Goal: Answer question/provide support: Share knowledge or assist other users

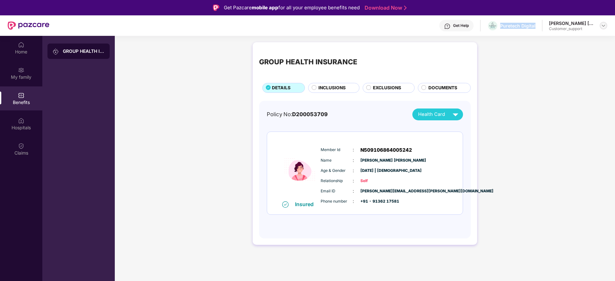
click at [603, 23] on img at bounding box center [603, 25] width 5 height 5
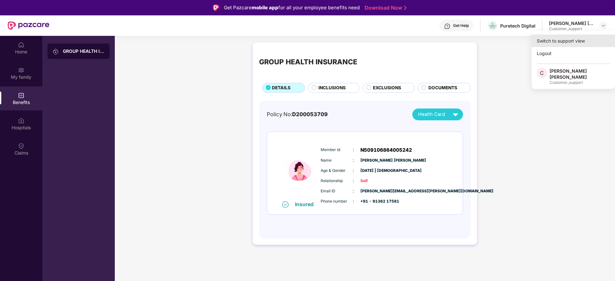
click at [551, 44] on div "Switch to support view" at bounding box center [573, 41] width 83 height 13
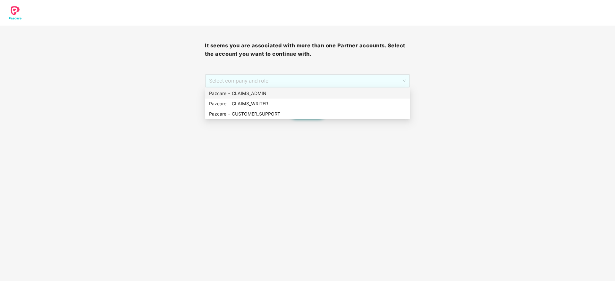
drag, startPoint x: 275, startPoint y: 85, endPoint x: 274, endPoint y: 96, distance: 10.9
click at [274, 96] on body "It seems you are associated with more than one Partner accounts. Select the acc…" at bounding box center [307, 140] width 615 height 281
click at [274, 96] on div "Pazcare - CLAIMS_ADMIN" at bounding box center [307, 93] width 197 height 7
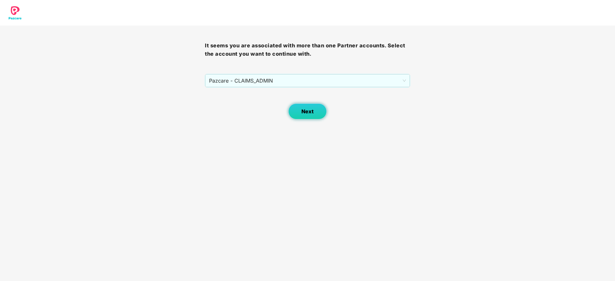
click at [311, 112] on span "Next" at bounding box center [307, 112] width 12 height 6
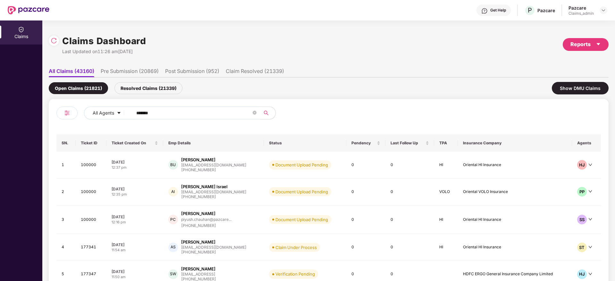
click at [311, 112] on div "All Agents ******" at bounding box center [247, 113] width 327 height 13
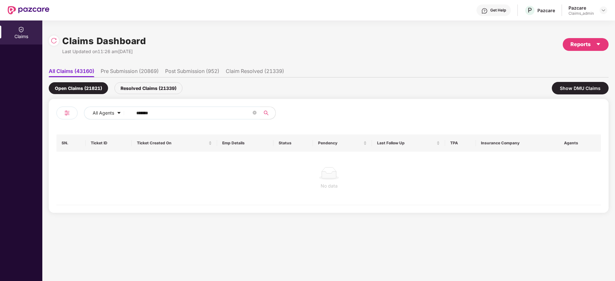
drag, startPoint x: 164, startPoint y: 113, endPoint x: 116, endPoint y: 120, distance: 48.4
click at [116, 120] on div "All Agents ******" at bounding box center [192, 116] width 272 height 18
paste input "text"
type input "******"
click at [135, 93] on div "Resolved Claims (21339)" at bounding box center [148, 88] width 68 height 12
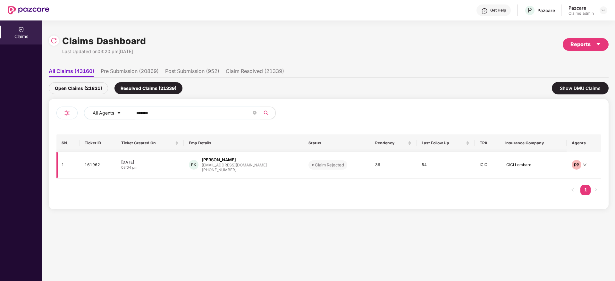
click at [224, 168] on div "+918735896154" at bounding box center [234, 170] width 65 height 6
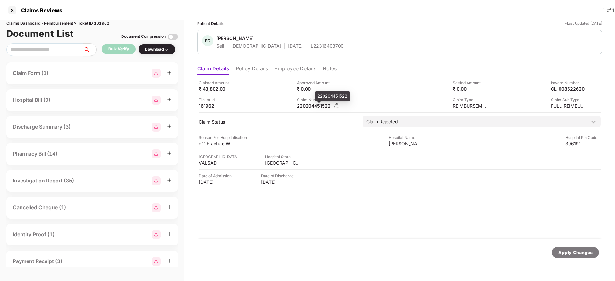
click at [306, 107] on div "220204451522" at bounding box center [314, 106] width 35 height 6
copy div "220204451522"
click at [11, 11] on div at bounding box center [12, 10] width 10 height 10
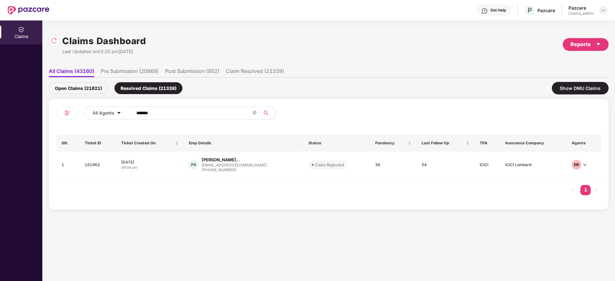
click at [601, 12] on img at bounding box center [603, 10] width 5 height 5
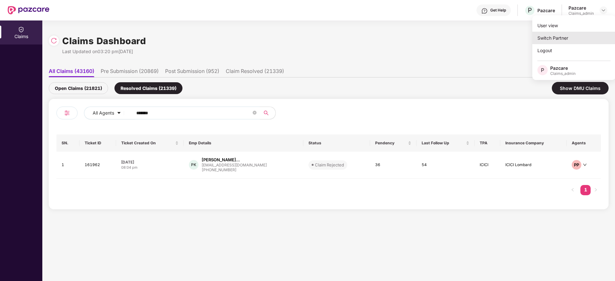
click at [546, 41] on div "Switch Partner" at bounding box center [573, 38] width 83 height 13
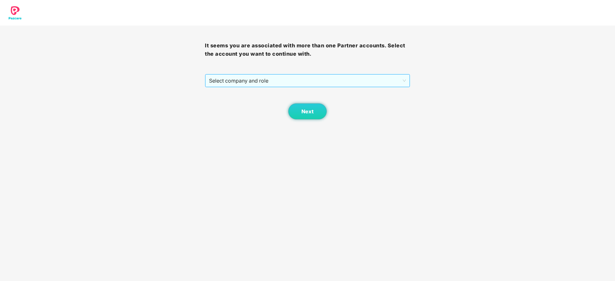
click at [298, 85] on span "Select company and role" at bounding box center [307, 81] width 197 height 12
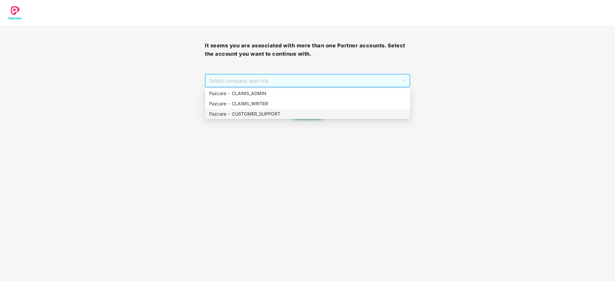
drag, startPoint x: 269, startPoint y: 116, endPoint x: 275, endPoint y: 116, distance: 5.5
click at [270, 116] on div "Pazcare - CUSTOMER_SUPPORT" at bounding box center [307, 114] width 197 height 7
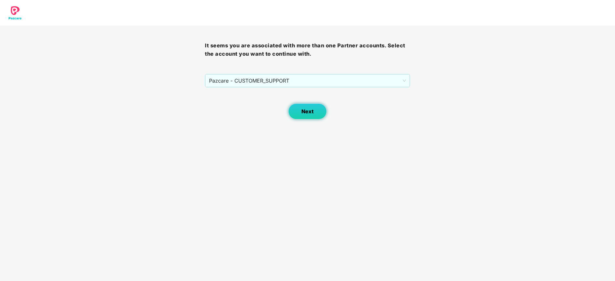
click at [307, 111] on span "Next" at bounding box center [307, 112] width 12 height 6
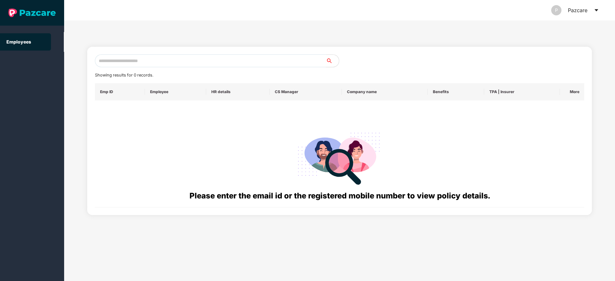
click at [164, 57] on input "text" at bounding box center [210, 61] width 231 height 13
paste input "**********"
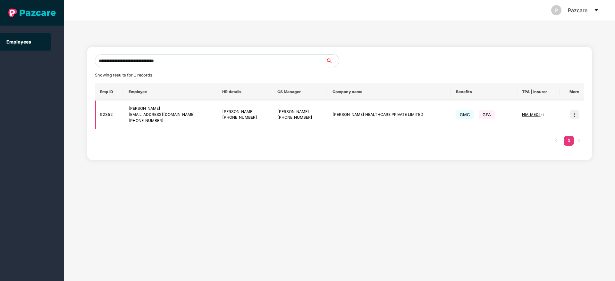
type input "**********"
click at [574, 115] on img at bounding box center [574, 114] width 9 height 9
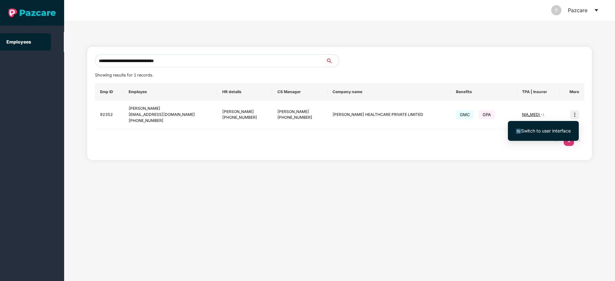
click at [533, 132] on span "Switch to user interface" at bounding box center [546, 130] width 50 height 5
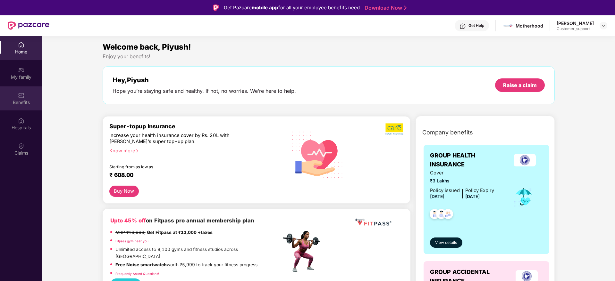
click at [25, 101] on div "Benefits" at bounding box center [21, 102] width 42 height 6
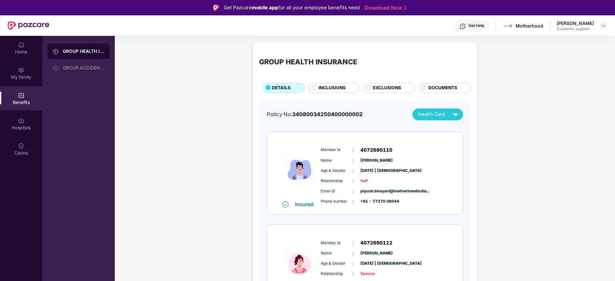
click at [333, 88] on span "INCLUSIONS" at bounding box center [331, 88] width 27 height 7
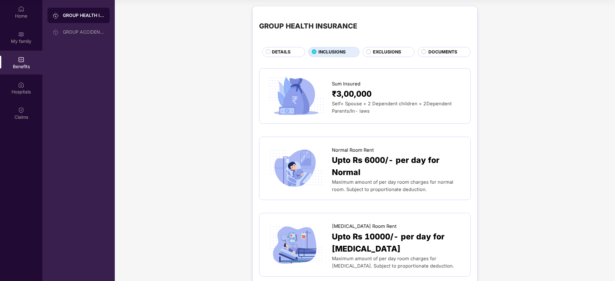
click at [446, 55] on span "DOCUMENTS" at bounding box center [442, 52] width 29 height 7
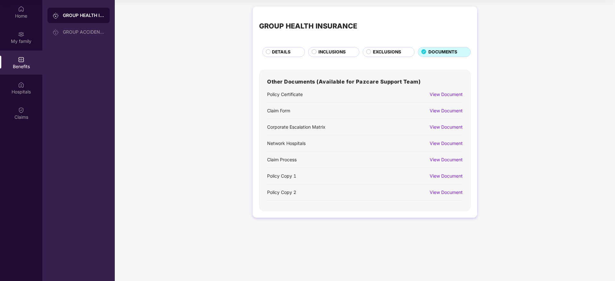
click at [450, 172] on div "View Document" at bounding box center [442, 176] width 39 height 11
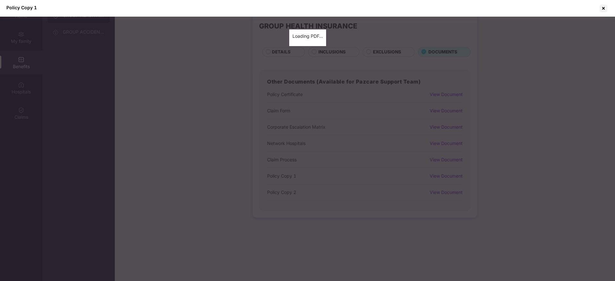
click at [449, 178] on div "Policy Copy 1 Loading PDF…" at bounding box center [307, 140] width 615 height 281
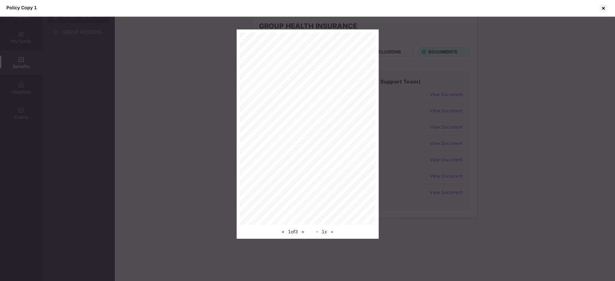
click at [335, 234] on button "+" at bounding box center [332, 232] width 7 height 8
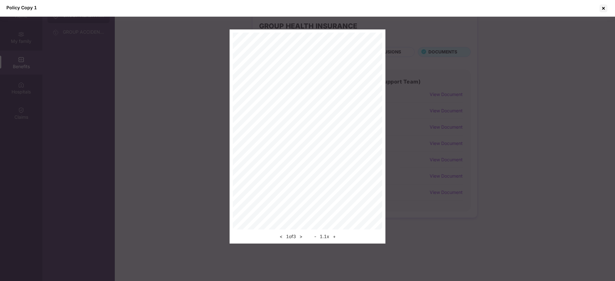
click at [336, 234] on button "+" at bounding box center [334, 237] width 7 height 8
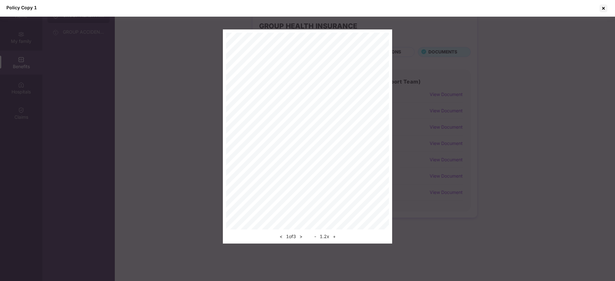
click at [336, 234] on button "+" at bounding box center [334, 237] width 7 height 8
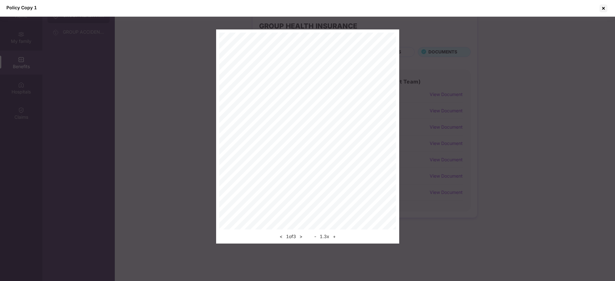
click at [336, 234] on button "+" at bounding box center [334, 237] width 7 height 8
click at [334, 235] on button "+" at bounding box center [334, 237] width 7 height 8
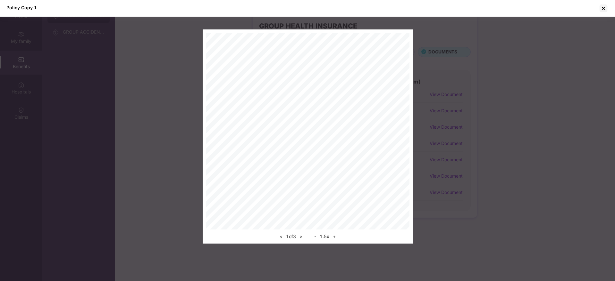
drag, startPoint x: 291, startPoint y: 236, endPoint x: 295, endPoint y: 236, distance: 3.8
click at [292, 236] on div "< 1 of 3 >" at bounding box center [291, 237] width 27 height 8
click at [304, 236] on div "< 1 of 3 >" at bounding box center [291, 237] width 27 height 8
click at [304, 236] on button ">" at bounding box center [301, 237] width 7 height 8
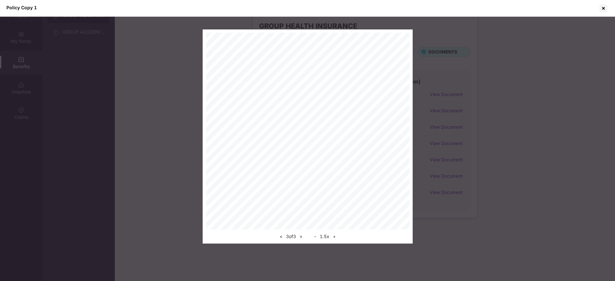
drag, startPoint x: 604, startPoint y: 4, endPoint x: 572, endPoint y: 17, distance: 34.5
click at [604, 5] on div at bounding box center [603, 8] width 10 height 10
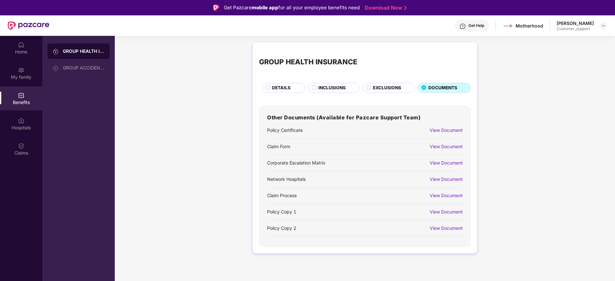
click at [610, 22] on header "Get Help Motherhood Piyush Bhayani Customer_support" at bounding box center [307, 25] width 615 height 21
click at [604, 26] on img at bounding box center [603, 25] width 5 height 5
click at [571, 37] on div "Switch to support view" at bounding box center [573, 41] width 83 height 13
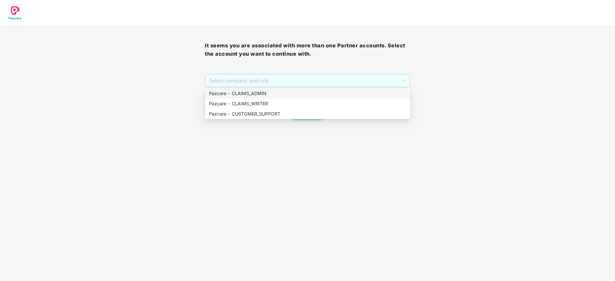
drag, startPoint x: 313, startPoint y: 80, endPoint x: 234, endPoint y: 108, distance: 83.7
click at [308, 80] on span "Select company and role" at bounding box center [307, 81] width 197 height 12
drag, startPoint x: 257, startPoint y: 112, endPoint x: 306, endPoint y: 114, distance: 49.1
click at [258, 112] on div "Pazcare - CUSTOMER_SUPPORT" at bounding box center [307, 114] width 197 height 7
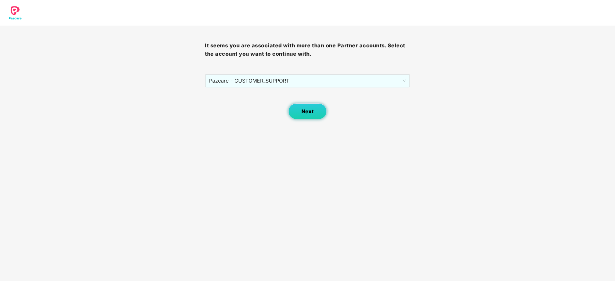
click at [323, 113] on button "Next" at bounding box center [307, 112] width 38 height 16
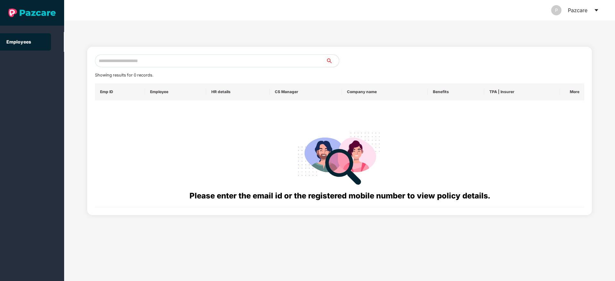
drag, startPoint x: 210, startPoint y: 70, endPoint x: 223, endPoint y: 65, distance: 14.0
click at [212, 70] on div "Showing results for 0 records. Emp ID Employee HR details CS Manager Company na…" at bounding box center [340, 131] width 490 height 153
drag, startPoint x: 227, startPoint y: 63, endPoint x: 241, endPoint y: 62, distance: 14.5
click at [228, 62] on input "text" at bounding box center [210, 61] width 231 height 13
paste input "**********"
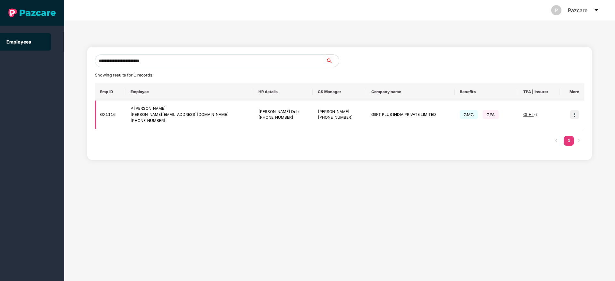
type input "**********"
click at [575, 113] on img at bounding box center [574, 114] width 9 height 9
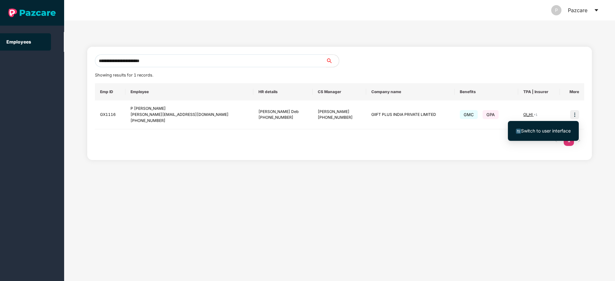
click at [527, 134] on span "Switch to user interface" at bounding box center [543, 131] width 55 height 7
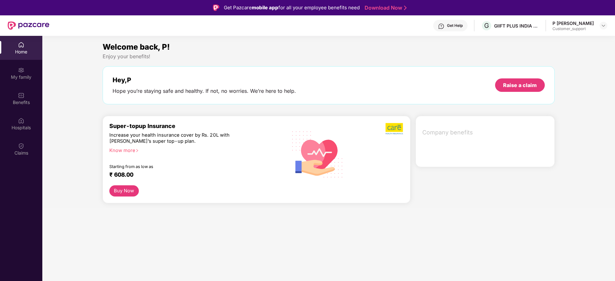
click at [18, 97] on div "Benefits" at bounding box center [21, 99] width 42 height 24
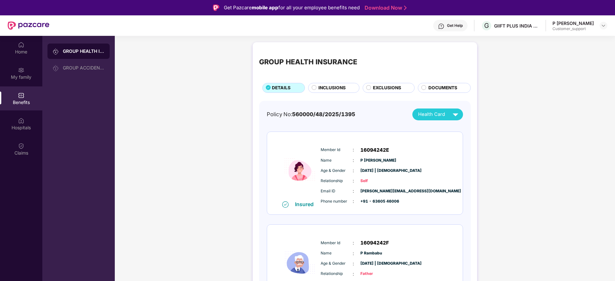
click at [329, 89] on span "INCLUSIONS" at bounding box center [331, 88] width 27 height 7
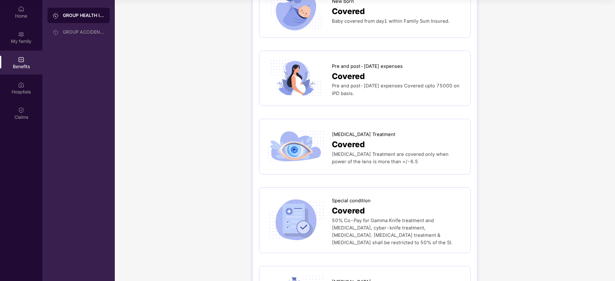
scroll to position [836, 0]
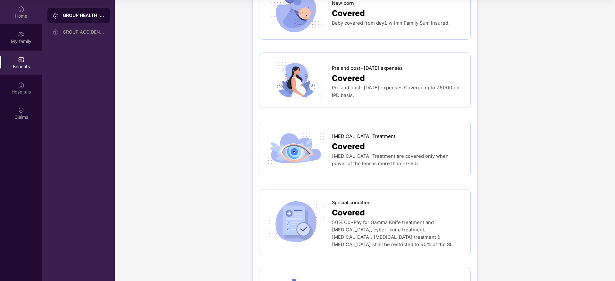
click at [11, 11] on div "Home" at bounding box center [21, 12] width 42 height 24
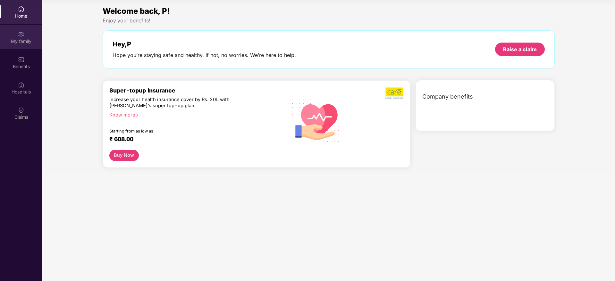
click at [16, 37] on div "My family" at bounding box center [21, 37] width 42 height 24
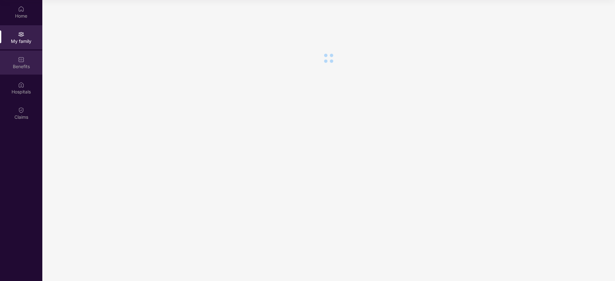
click at [13, 63] on div "Benefits" at bounding box center [21, 63] width 42 height 24
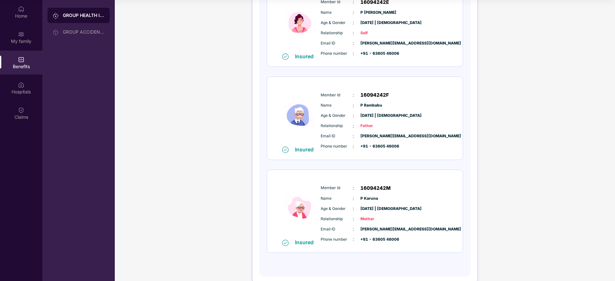
scroll to position [124, 0]
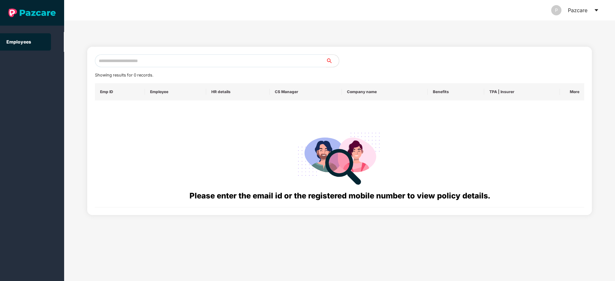
click at [597, 10] on icon "caret-down" at bounding box center [596, 10] width 4 height 2
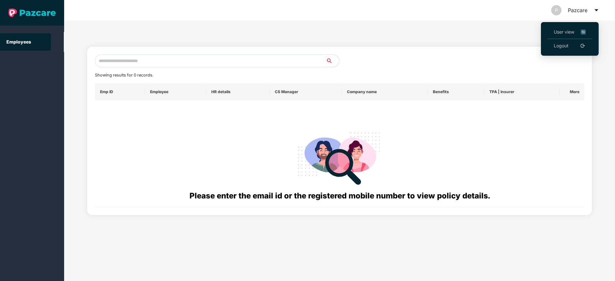
click at [559, 27] on li "User view" at bounding box center [569, 32] width 45 height 14
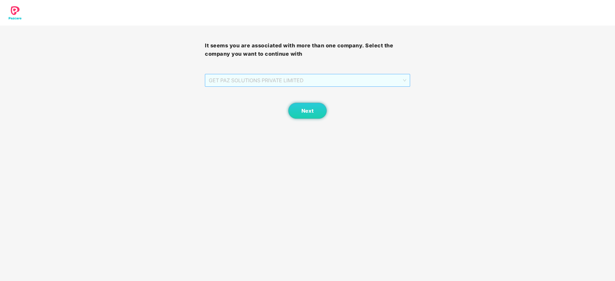
drag, startPoint x: 260, startPoint y: 77, endPoint x: 251, endPoint y: 105, distance: 29.8
click at [259, 78] on span "GET PAZ SOLUTIONS PRIVATE LIMITED" at bounding box center [307, 80] width 197 height 12
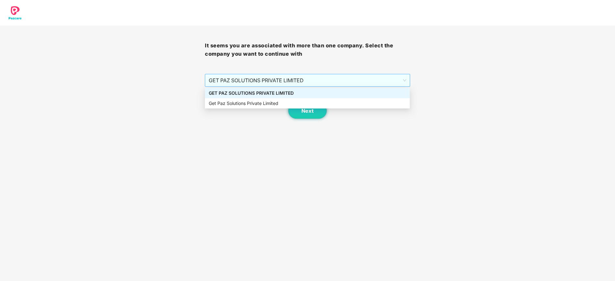
click at [269, 86] on div "It seems you are associated with more than one company. Select the company you …" at bounding box center [307, 72] width 205 height 93
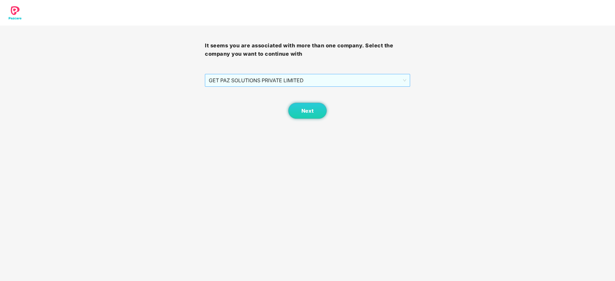
click at [275, 75] on span "GET PAZ SOLUTIONS PRIVATE LIMITED" at bounding box center [307, 80] width 197 height 12
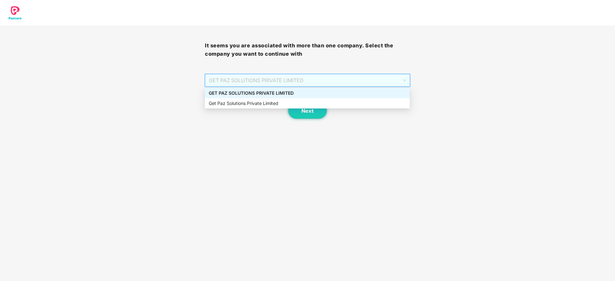
click at [274, 92] on div "GET PAZ SOLUTIONS PRIVATE LIMITED" at bounding box center [307, 93] width 197 height 7
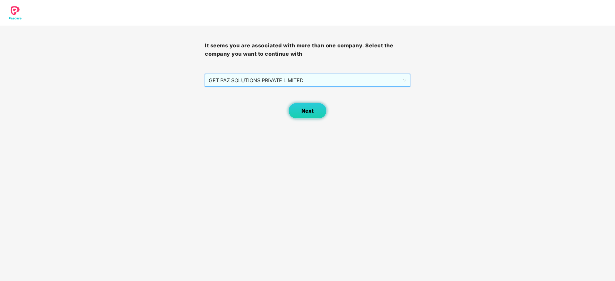
click at [301, 105] on button "Next" at bounding box center [307, 111] width 38 height 16
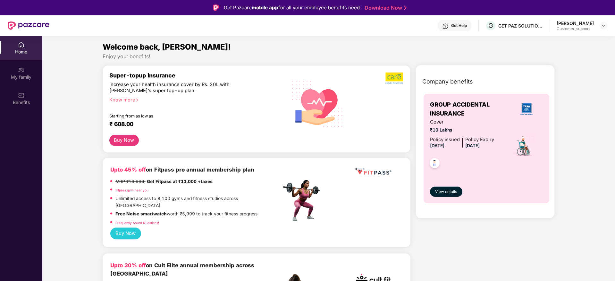
click at [598, 27] on div "[PERSON_NAME] Customer_support" at bounding box center [582, 25] width 51 height 11
drag, startPoint x: 606, startPoint y: 24, endPoint x: 578, endPoint y: 29, distance: 27.8
click at [605, 24] on img at bounding box center [603, 25] width 5 height 5
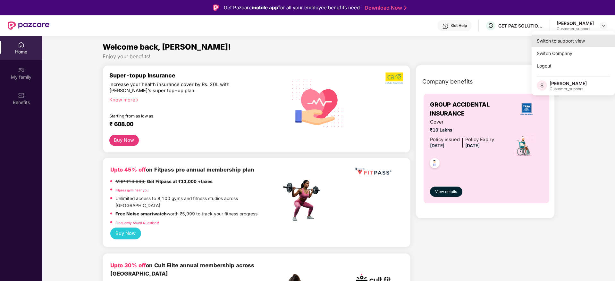
click at [553, 41] on div "Switch to support view" at bounding box center [573, 41] width 83 height 13
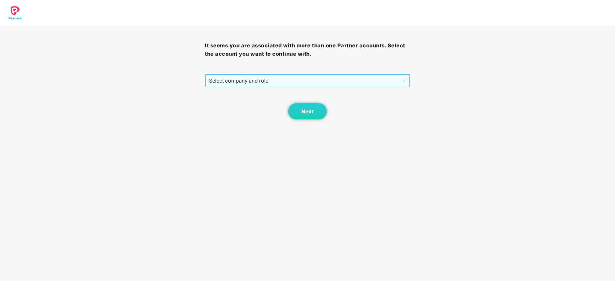
click at [306, 84] on span "Select company and role" at bounding box center [307, 81] width 197 height 12
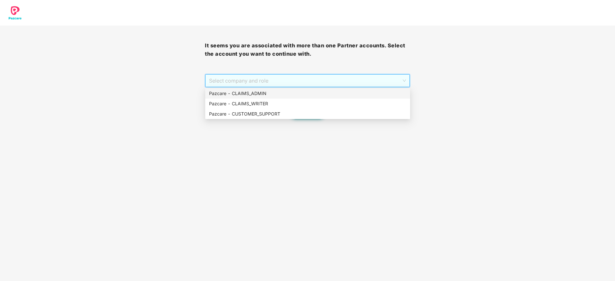
click at [293, 96] on div "Pazcare - CLAIMS_ADMIN" at bounding box center [307, 93] width 197 height 7
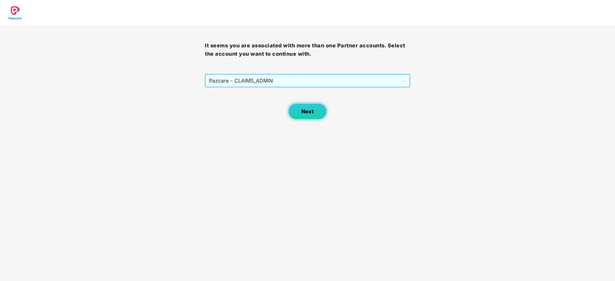
click at [307, 109] on span "Next" at bounding box center [307, 112] width 12 height 6
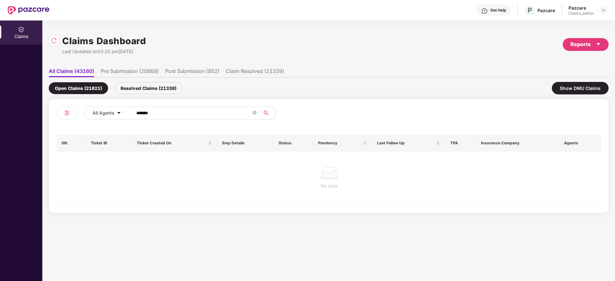
drag, startPoint x: 171, startPoint y: 114, endPoint x: 49, endPoint y: 109, distance: 122.0
click at [44, 106] on div "Claims Dashboard Last Updated on 03:20 pm[DATE] Reports All Claims (43160) Pre …" at bounding box center [328, 151] width 573 height 261
type input "******"
click at [153, 85] on div "Resolved Claims (21339)" at bounding box center [148, 88] width 68 height 12
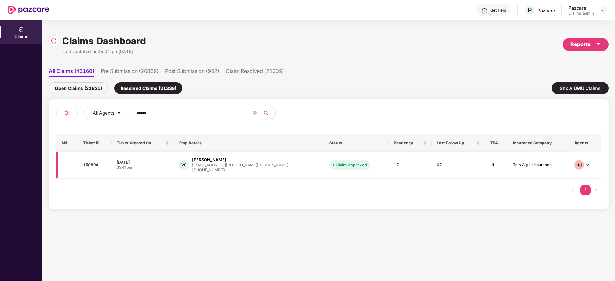
click at [216, 164] on div "[EMAIL_ADDRESS][PERSON_NAME][DOMAIN_NAME]" at bounding box center [240, 165] width 96 height 4
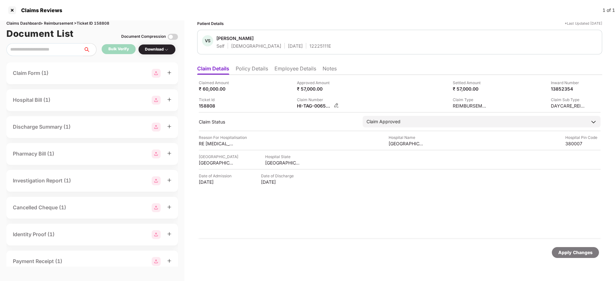
click at [339, 104] on img at bounding box center [336, 105] width 5 height 5
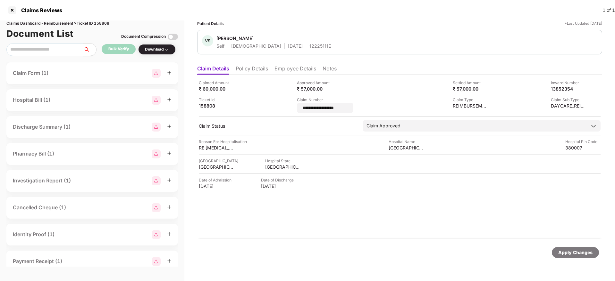
drag, startPoint x: 343, startPoint y: 107, endPoint x: 282, endPoint y: 130, distance: 65.1
click at [290, 106] on div "**********" at bounding box center [400, 96] width 402 height 33
